Goal: Task Accomplishment & Management: Use online tool/utility

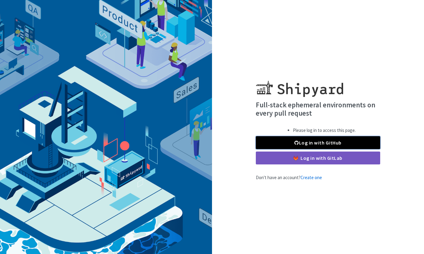
click at [327, 140] on link "Log in with GitHub" at bounding box center [318, 142] width 124 height 13
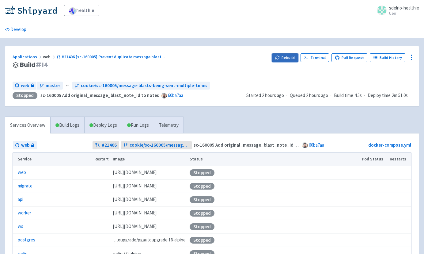
click at [288, 59] on button "Rebuild" at bounding box center [285, 57] width 26 height 9
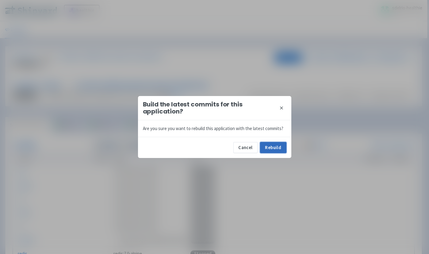
click at [268, 151] on button "Rebuild" at bounding box center [273, 147] width 26 height 11
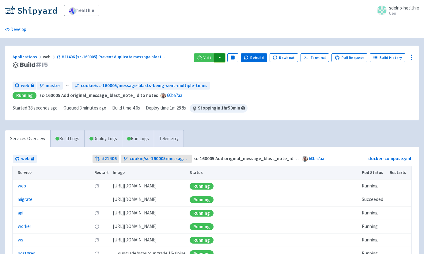
click at [225, 58] on button "button" at bounding box center [220, 57] width 10 height 9
click at [234, 77] on link "web (web)" at bounding box center [231, 80] width 35 height 10
